Goal: Contribute content: Add original content to the website for others to see

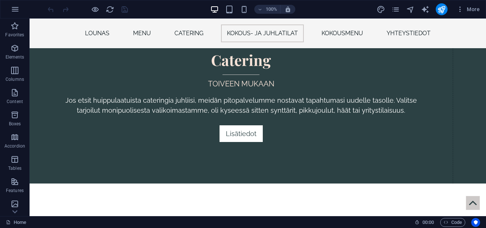
scroll to position [1467, 0]
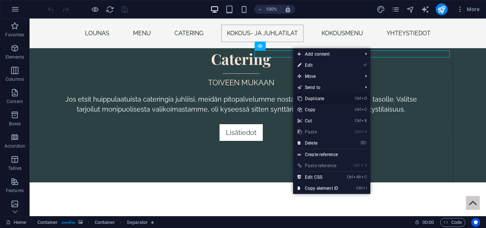
click at [315, 95] on link "Ctrl D Duplicate" at bounding box center [318, 98] width 50 height 11
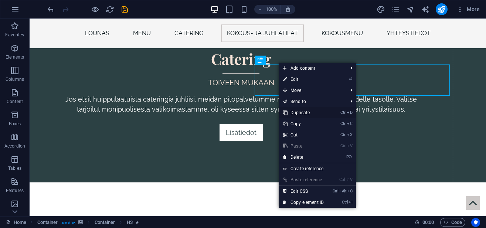
click at [299, 112] on link "Ctrl D Duplicate" at bounding box center [304, 112] width 50 height 11
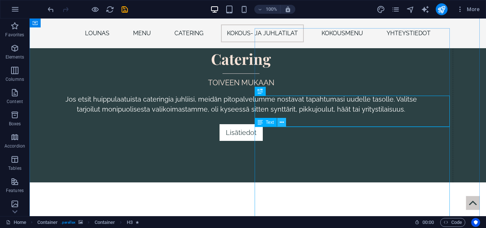
click at [284, 123] on button at bounding box center [281, 122] width 9 height 9
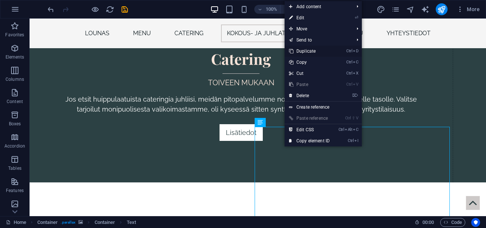
click at [316, 51] on link "Ctrl D Duplicate" at bounding box center [310, 51] width 50 height 11
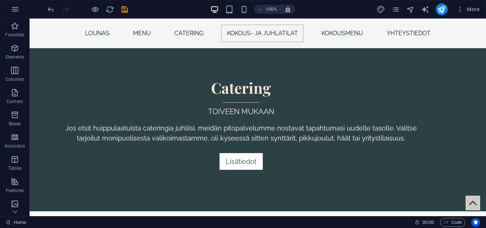
scroll to position [1421, 0]
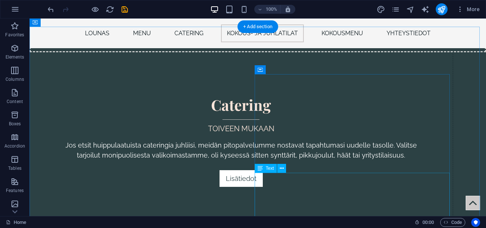
drag, startPoint x: 295, startPoint y: 158, endPoint x: 267, endPoint y: 190, distance: 43.0
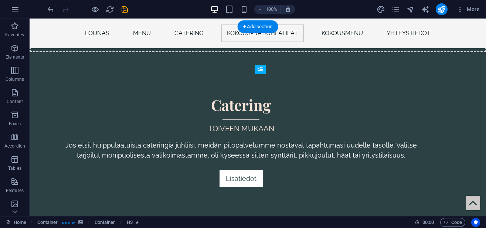
drag, startPoint x: 300, startPoint y: 156, endPoint x: 279, endPoint y: 175, distance: 28.0
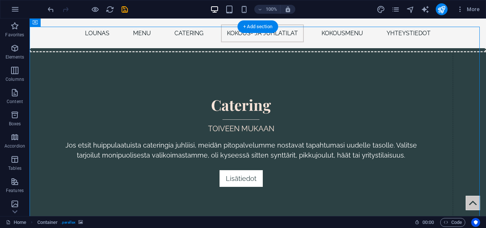
drag, startPoint x: 302, startPoint y: 119, endPoint x: 280, endPoint y: 160, distance: 46.2
drag, startPoint x: 296, startPoint y: 112, endPoint x: 279, endPoint y: 176, distance: 66.8
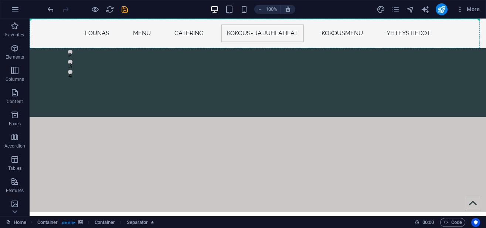
scroll to position [2429, 0]
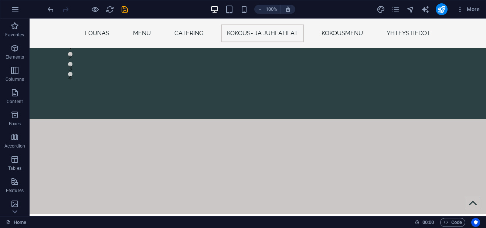
drag, startPoint x: 305, startPoint y: 117, endPoint x: 277, endPoint y: 136, distance: 33.3
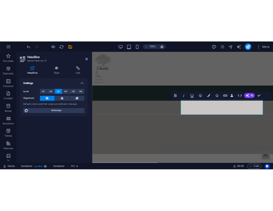
scroll to position [2551, 0]
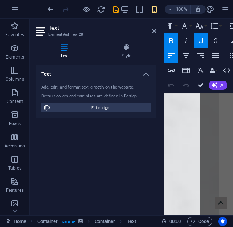
scroll to position [5342, 14]
drag, startPoint x: 163, startPoint y: 144, endPoint x: 129, endPoint y: 142, distance: 34.1
click at [129, 142] on aside "Text Element #ed-new-28 Text Style Text Add, edit, and format text directly on …" at bounding box center [97, 116] width 135 height 196
drag, startPoint x: 163, startPoint y: 128, endPoint x: 142, endPoint y: 129, distance: 20.4
click at [142, 129] on aside "Text Element #ed-new-28 Text Style Text Add, edit, and format text directly on …" at bounding box center [97, 116] width 135 height 196
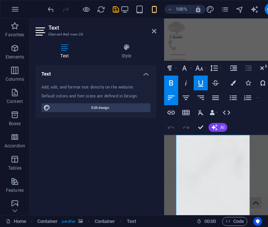
scroll to position [3105, 0]
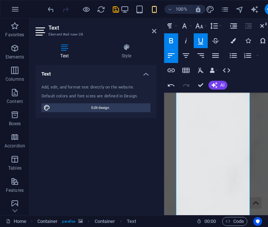
scroll to position [3161, 0]
drag, startPoint x: 209, startPoint y: 162, endPoint x: 194, endPoint y: 145, distance: 23.6
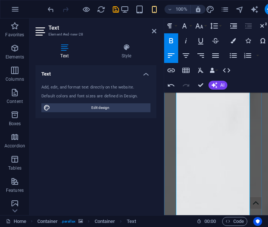
click at [263, 216] on div "Home Container . parallax Container Text 00 : 00 Code" at bounding box center [134, 221] width 268 height 12
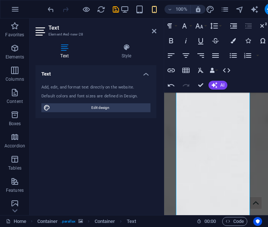
scroll to position [3369, 0]
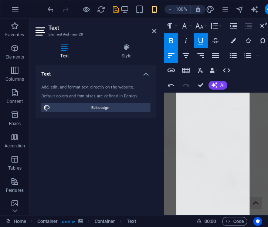
scroll to position [3444, 0]
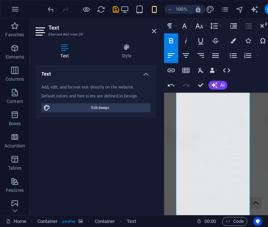
scroll to position [3398, 0]
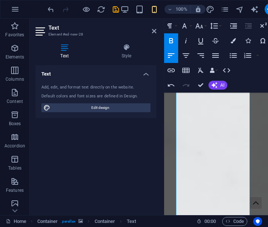
scroll to position [3461, 0]
drag, startPoint x: 230, startPoint y: 145, endPoint x: 184, endPoint y: 135, distance: 47.3
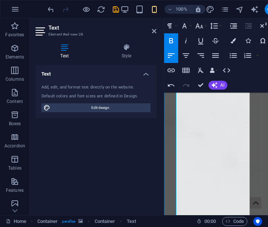
drag, startPoint x: 231, startPoint y: 171, endPoint x: 193, endPoint y: 161, distance: 39.1
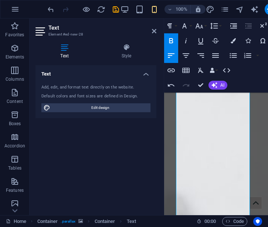
scroll to position [3555, 0]
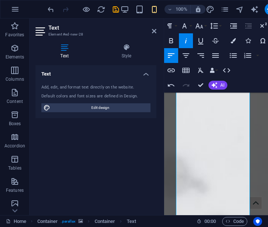
scroll to position [3612, 0]
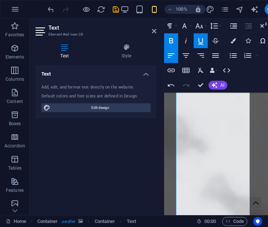
scroll to position [3668, 0]
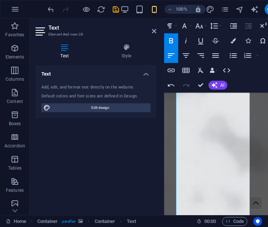
scroll to position [3725, 0]
drag, startPoint x: 208, startPoint y: 138, endPoint x: 184, endPoint y: 134, distance: 24.5
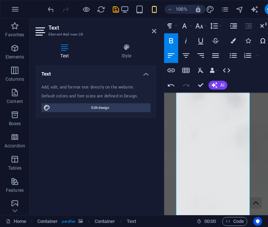
scroll to position [3857, 0]
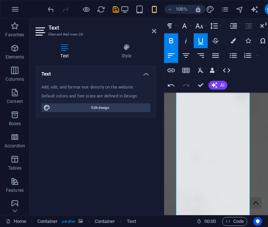
scroll to position [3913, 0]
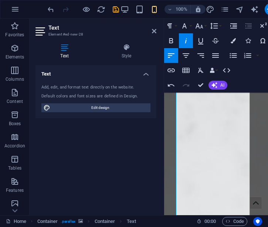
scroll to position [4102, 0]
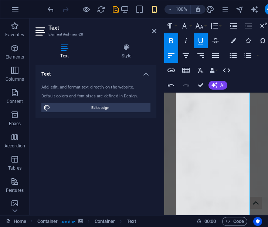
scroll to position [4140, 0]
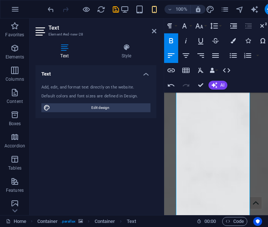
scroll to position [4178, 0]
drag, startPoint x: 222, startPoint y: 165, endPoint x: 189, endPoint y: 151, distance: 35.9
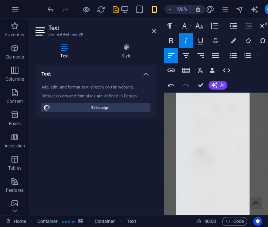
scroll to position [4291, 0]
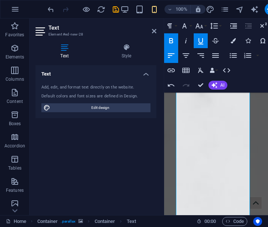
scroll to position [4366, 0]
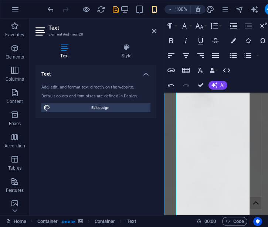
drag, startPoint x: 246, startPoint y: 173, endPoint x: 202, endPoint y: 163, distance: 45.2
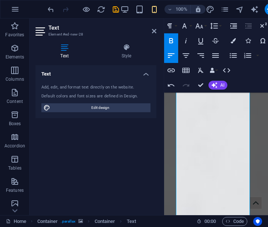
scroll to position [4442, 0]
drag, startPoint x: 204, startPoint y: 141, endPoint x: 191, endPoint y: 134, distance: 15.2
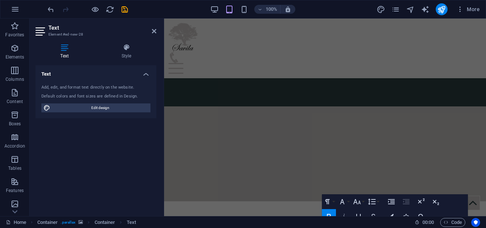
scroll to position [2565, 0]
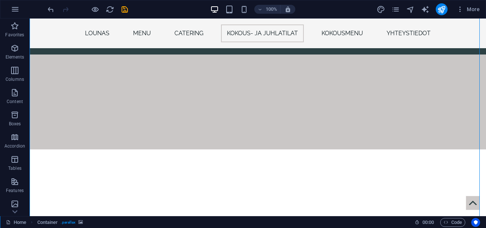
scroll to position [2417, 0]
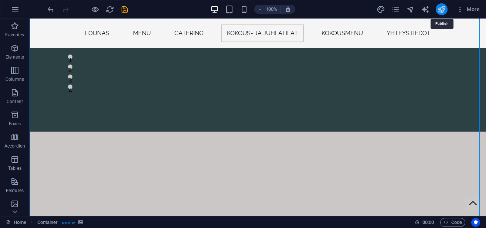
click at [440, 12] on icon "publish" at bounding box center [442, 9] width 9 height 9
